Goal: Find specific page/section: Find specific page/section

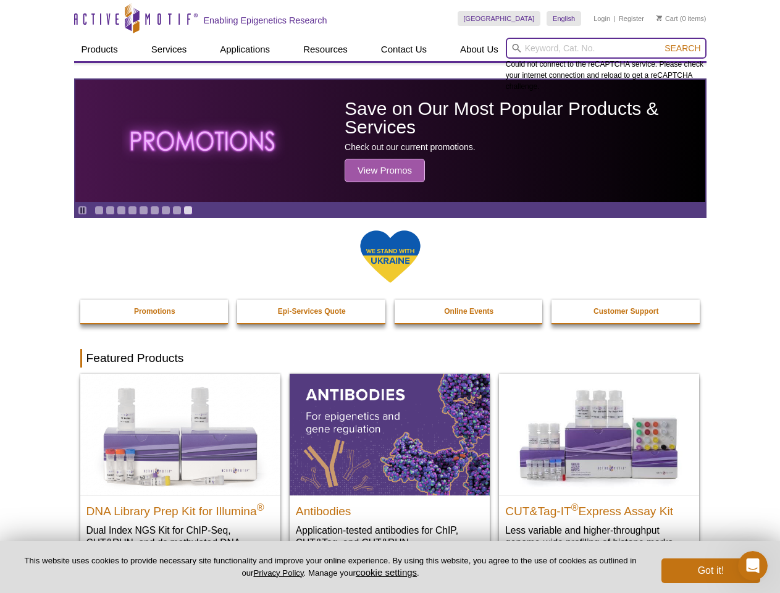
click at [606, 48] on input "search" at bounding box center [606, 48] width 201 height 21
click at [682, 48] on span "Search" at bounding box center [682, 48] width 36 height 10
click at [82, 210] on icon "Pause" at bounding box center [82, 210] width 8 height 8
click at [99, 210] on link "Go to slide 1" at bounding box center [98, 210] width 9 height 9
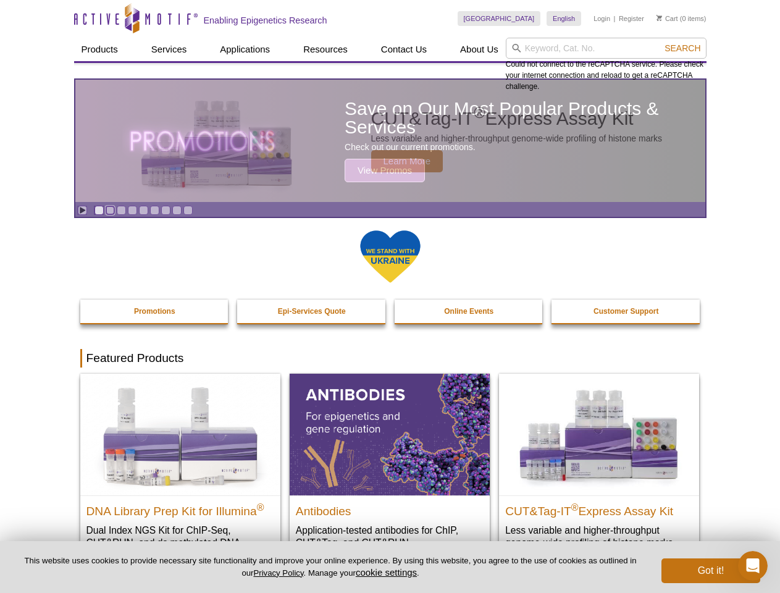
click at [110, 210] on link "Go to slide 2" at bounding box center [110, 210] width 9 height 9
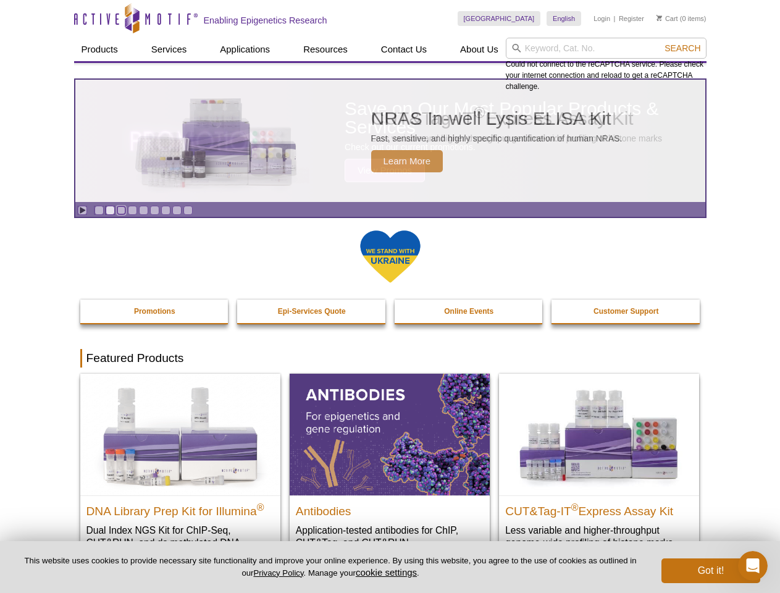
click at [121, 210] on link "Go to slide 3" at bounding box center [121, 210] width 9 height 9
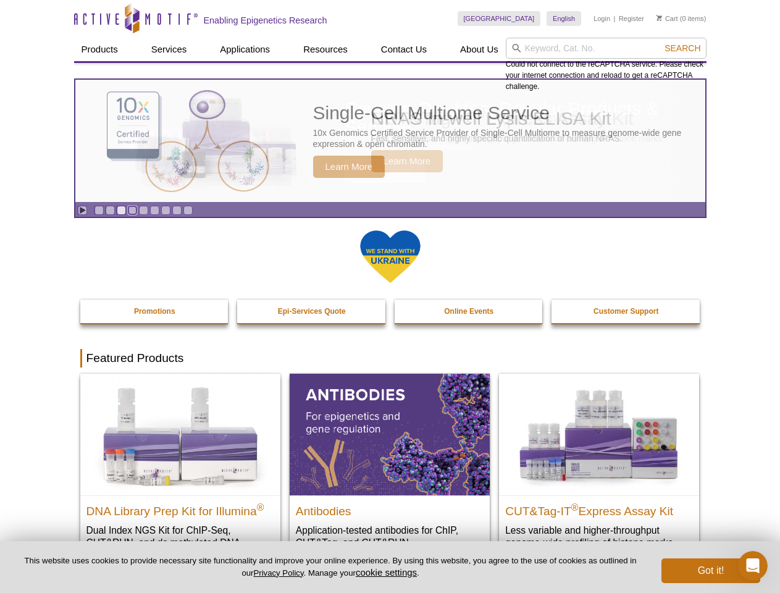
click at [132, 210] on link "Go to slide 4" at bounding box center [132, 210] width 9 height 9
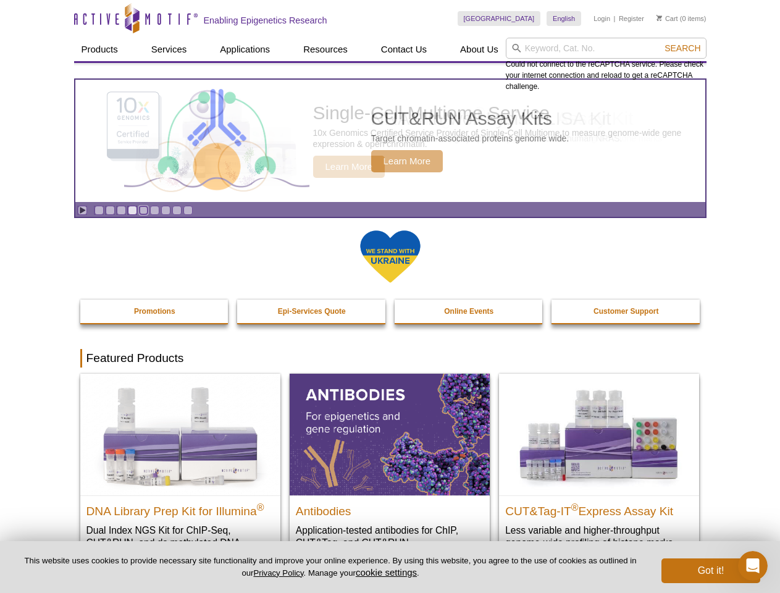
click at [143, 210] on link "Go to slide 5" at bounding box center [143, 210] width 9 height 9
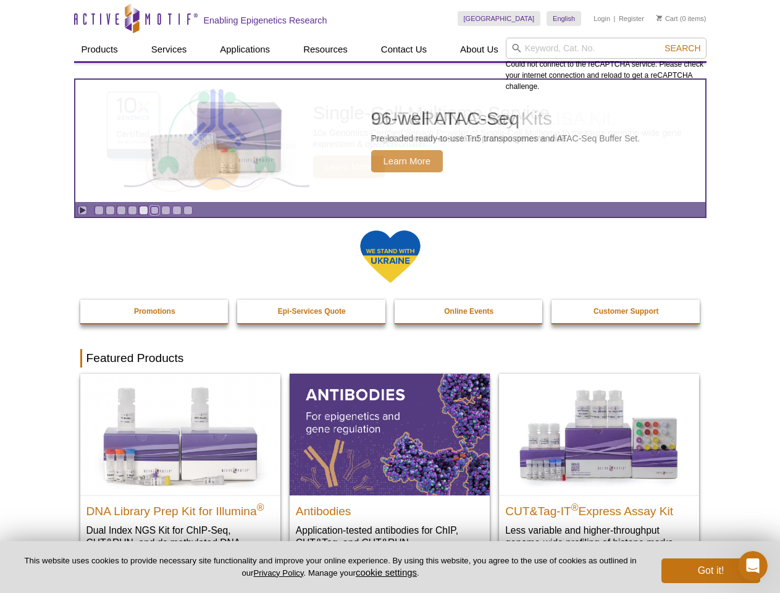
click at [154, 210] on link "Go to slide 6" at bounding box center [154, 210] width 9 height 9
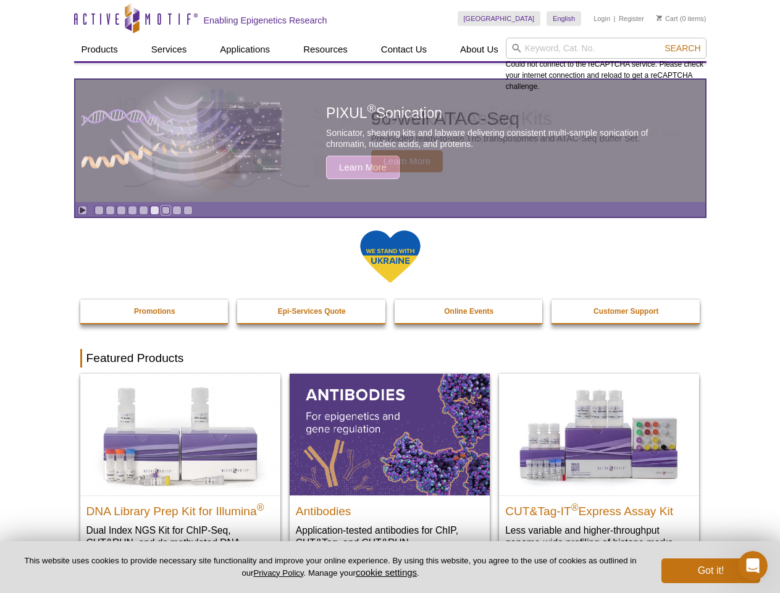
click at [165, 210] on link "Go to slide 7" at bounding box center [165, 210] width 9 height 9
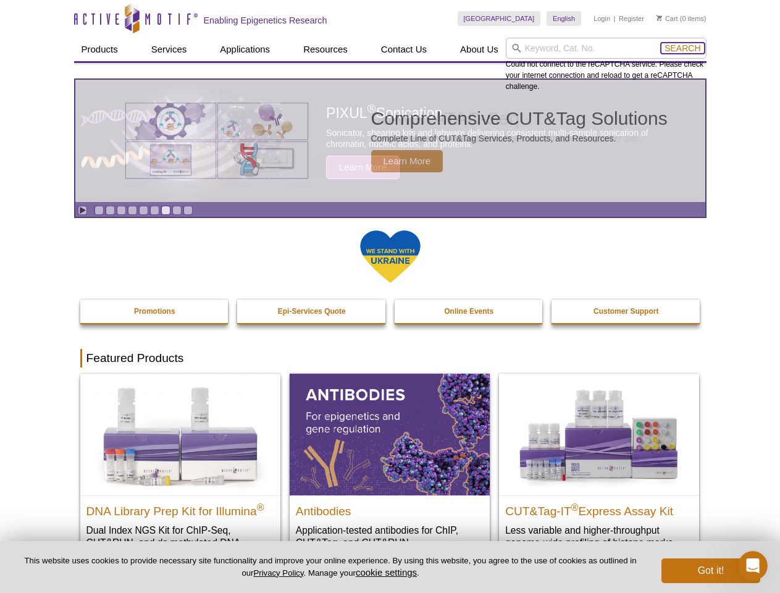
click at [682, 48] on span "Search" at bounding box center [682, 48] width 36 height 10
